Goal: Task Accomplishment & Management: Manage account settings

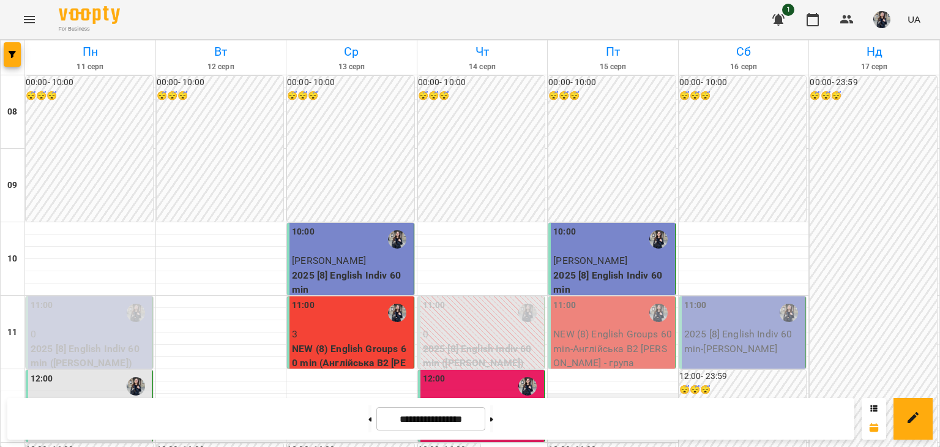
scroll to position [489, 0]
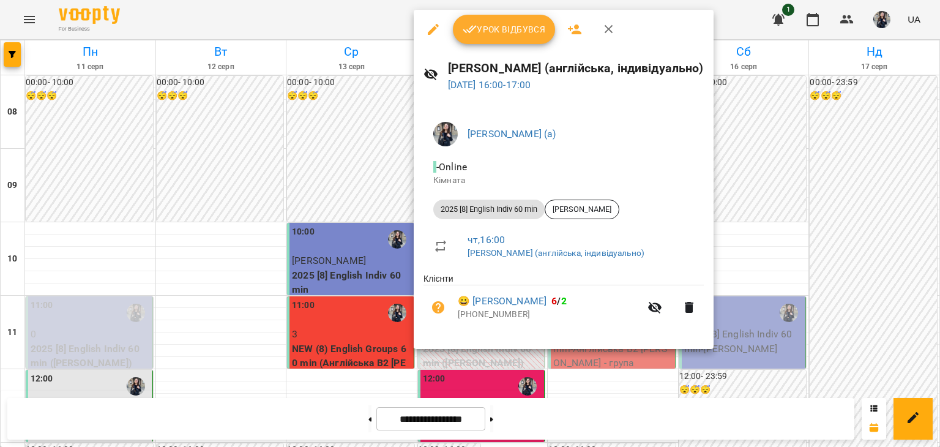
click at [501, 40] on button "Урок відбувся" at bounding box center [504, 29] width 103 height 29
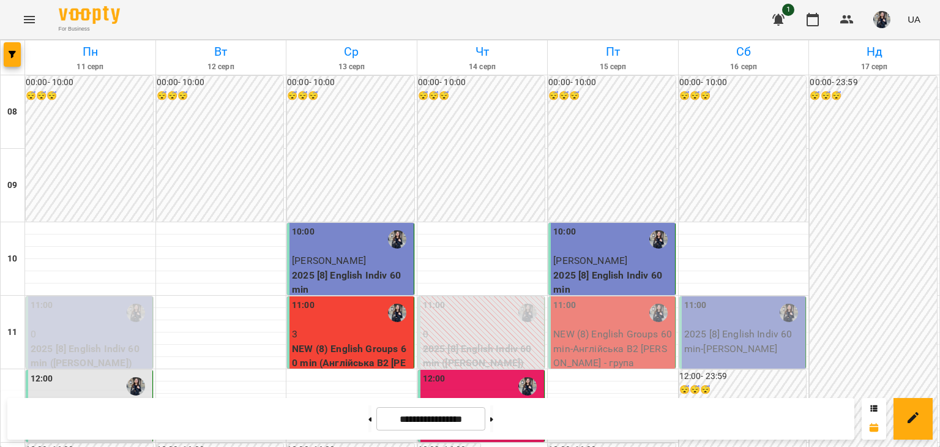
scroll to position [734, 0]
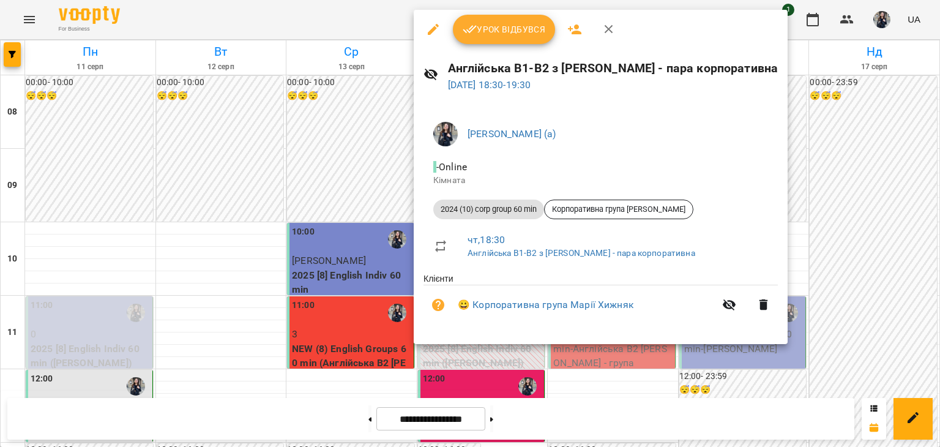
click at [519, 22] on span "Урок відбувся" at bounding box center [504, 29] width 83 height 15
